Goal: Information Seeking & Learning: Understand process/instructions

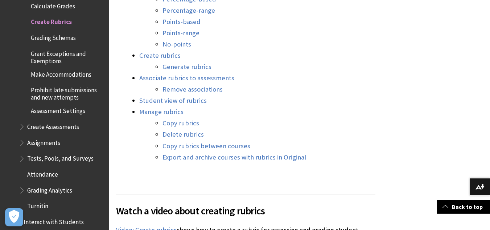
scroll to position [711, 0]
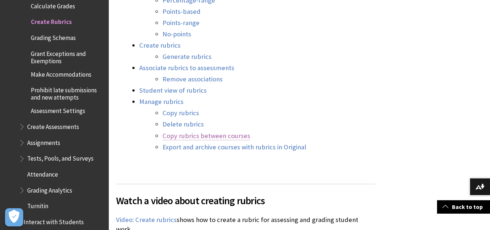
click at [197, 135] on link "Copy rubrics between courses" at bounding box center [207, 135] width 88 height 9
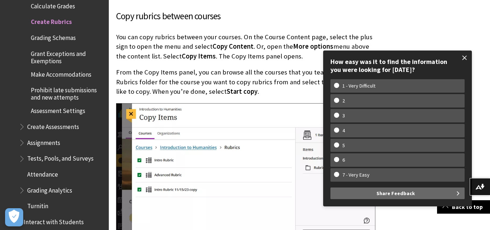
click at [465, 57] on span at bounding box center [464, 57] width 15 height 15
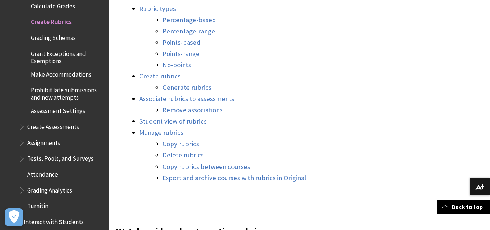
scroll to position [690, 0]
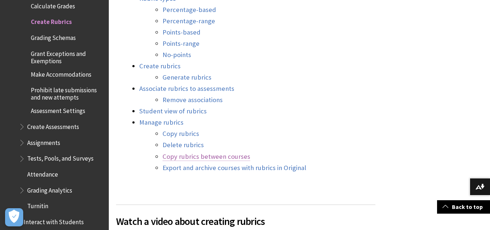
click at [224, 158] on link "Copy rubrics between courses" at bounding box center [207, 156] width 88 height 9
